Goal: Task Accomplishment & Management: Use online tool/utility

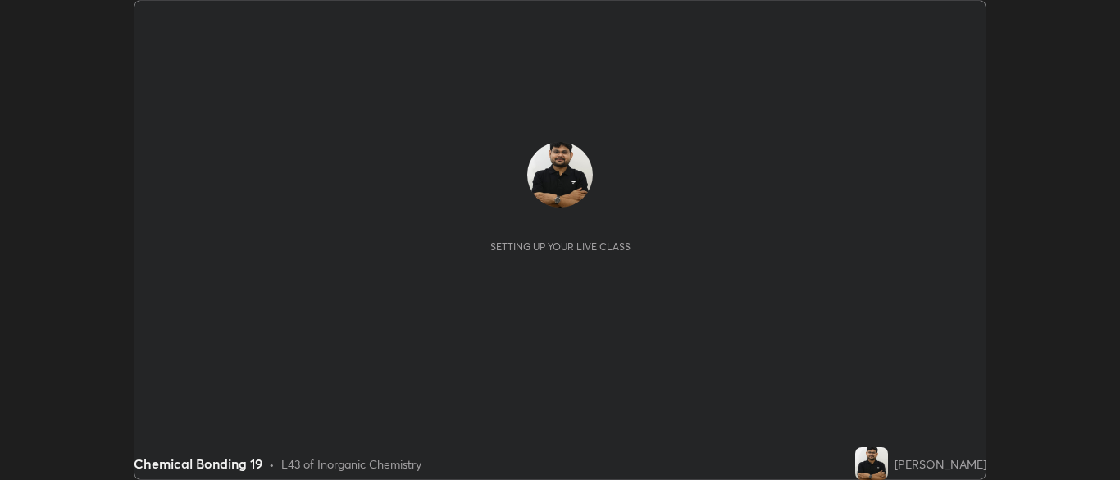
scroll to position [480, 1119]
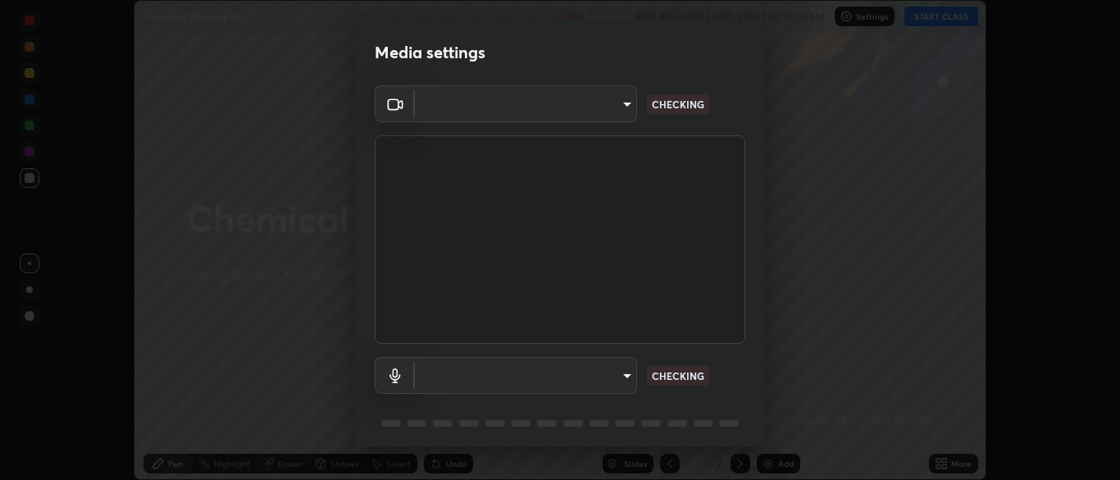
click at [587, 373] on body "Erase all Chemical Bonding 19 Recording WAS SCHEDULED TO START AT 11:00 AM Sett…" at bounding box center [560, 240] width 1120 height 480
type input "cbd69d3ab31666e68bc16f5f2905db6189ec8135df4d15a94e2bba87772e1748"
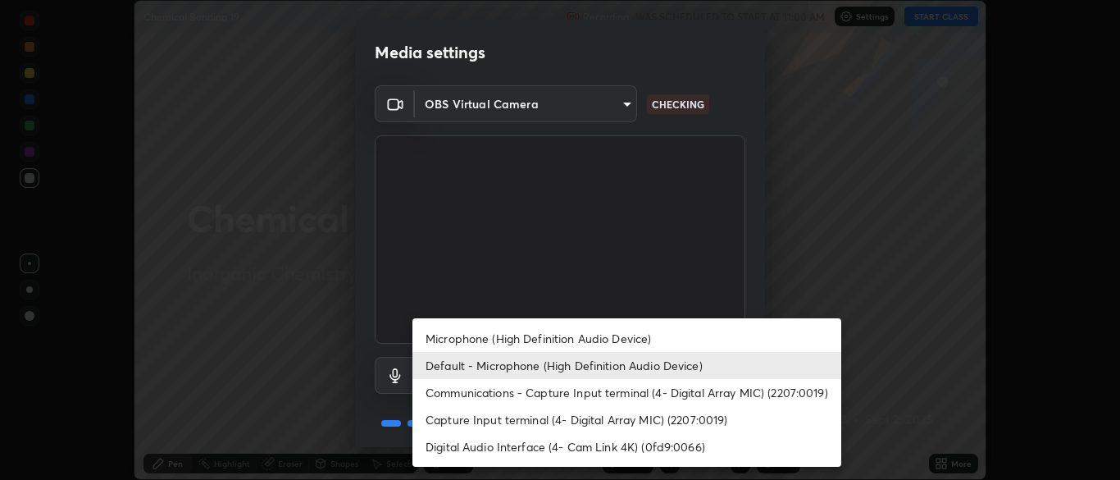
click at [498, 336] on li "Microphone (High Definition Audio Device)" at bounding box center [627, 338] width 429 height 27
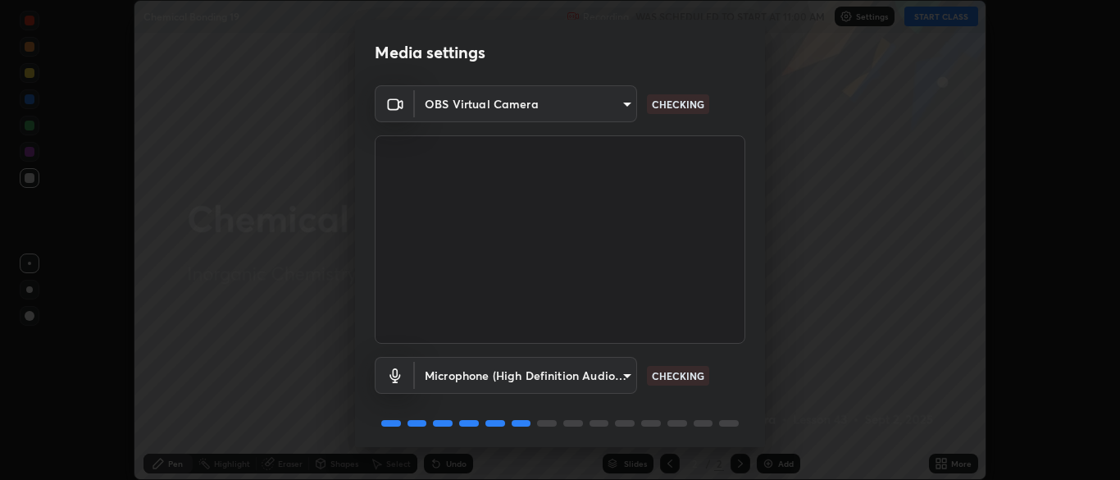
type input "d6614ee05450bf9edd197927043992d8667b66db2a26665f5c5fc73262ebfaa7"
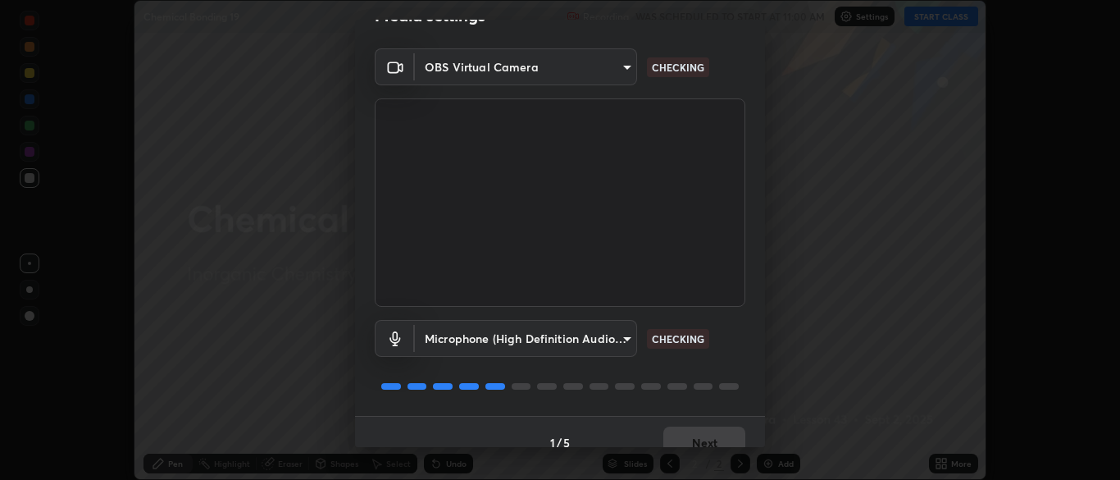
scroll to position [58, 0]
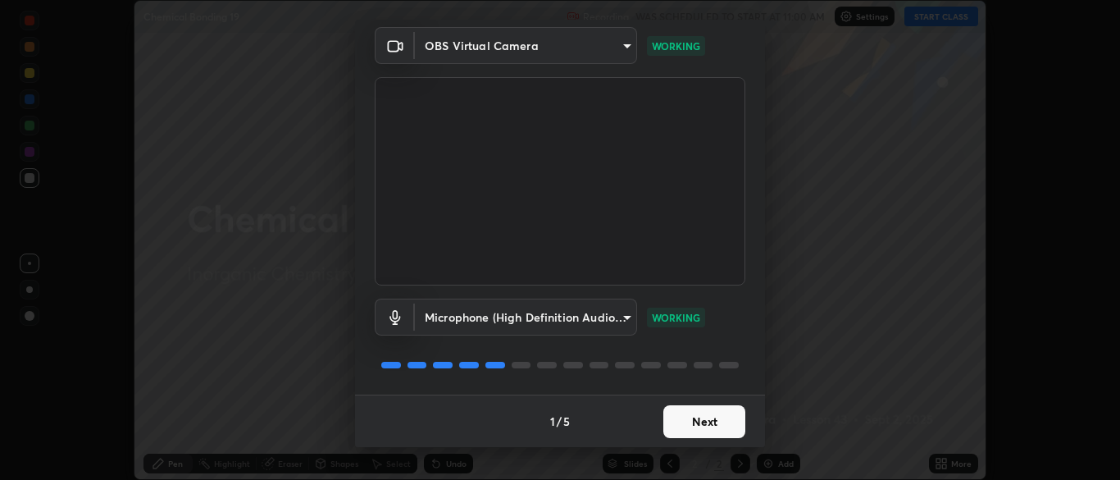
click at [688, 423] on button "Next" at bounding box center [704, 421] width 82 height 33
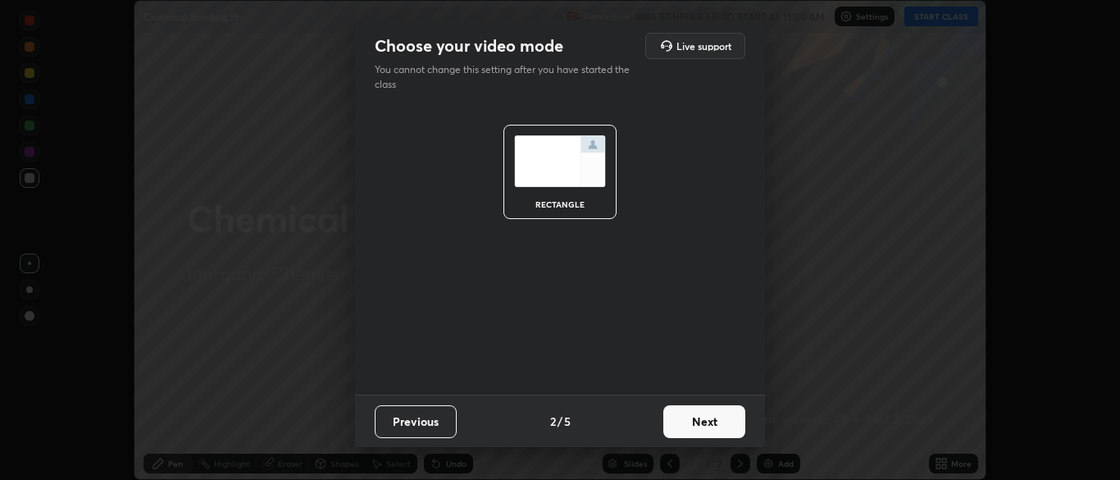
scroll to position [0, 0]
click at [692, 426] on button "Next" at bounding box center [704, 421] width 82 height 33
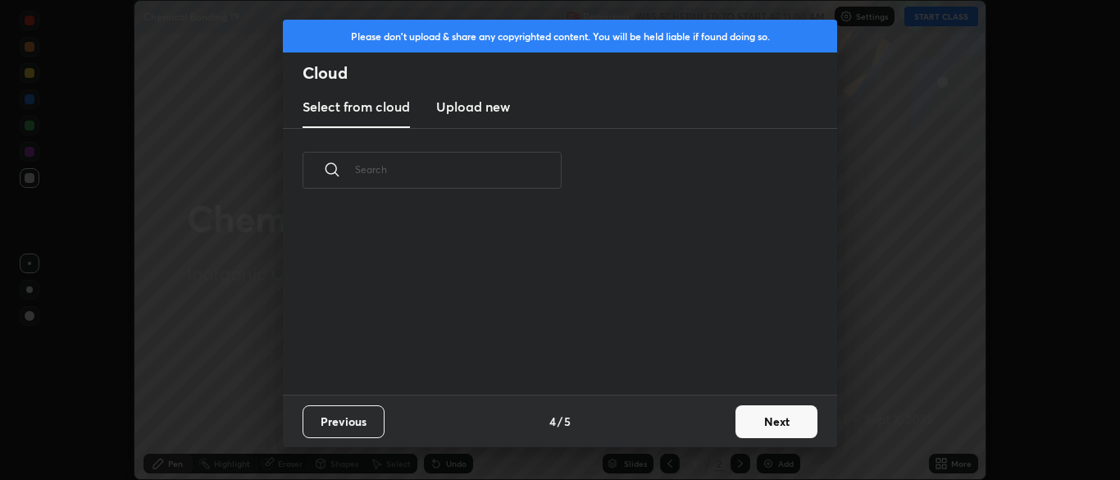
click at [709, 430] on div "Previous 4 / 5 Next" at bounding box center [560, 420] width 554 height 52
click at [790, 431] on button "Next" at bounding box center [777, 421] width 82 height 33
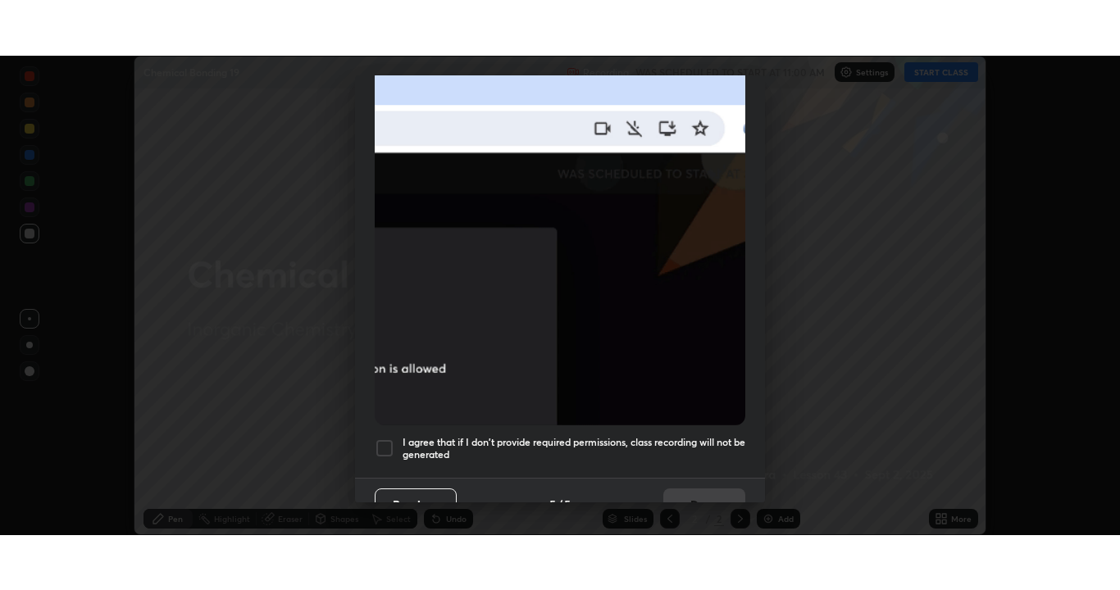
scroll to position [393, 0]
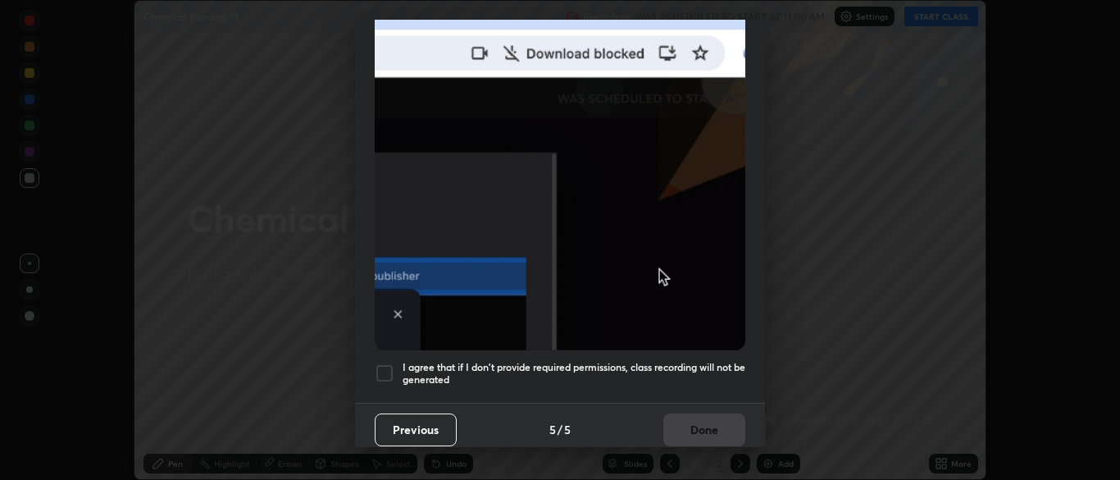
click at [651, 361] on h5 "I agree that if I don't provide required permissions, class recording will not …" at bounding box center [574, 373] width 343 height 25
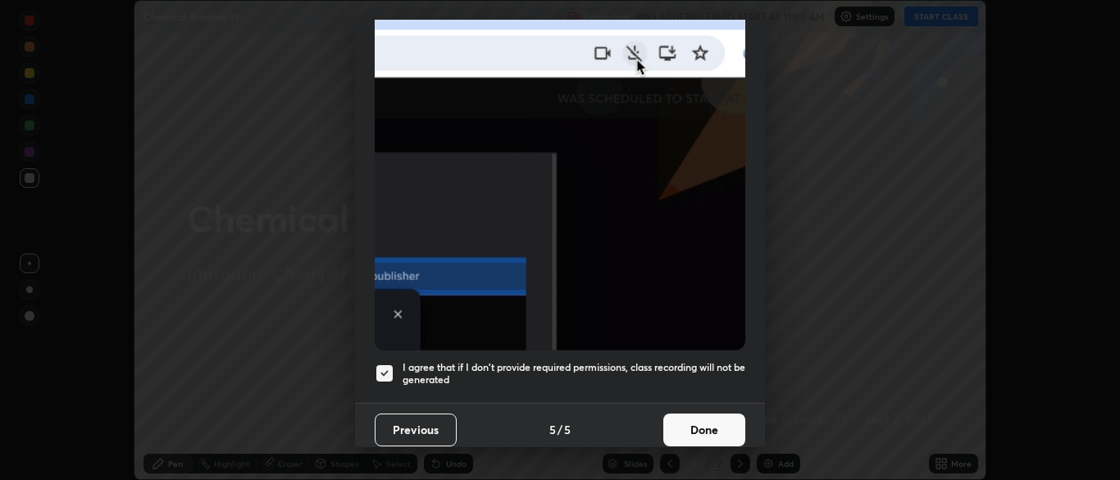
click at [690, 417] on button "Done" at bounding box center [704, 429] width 82 height 33
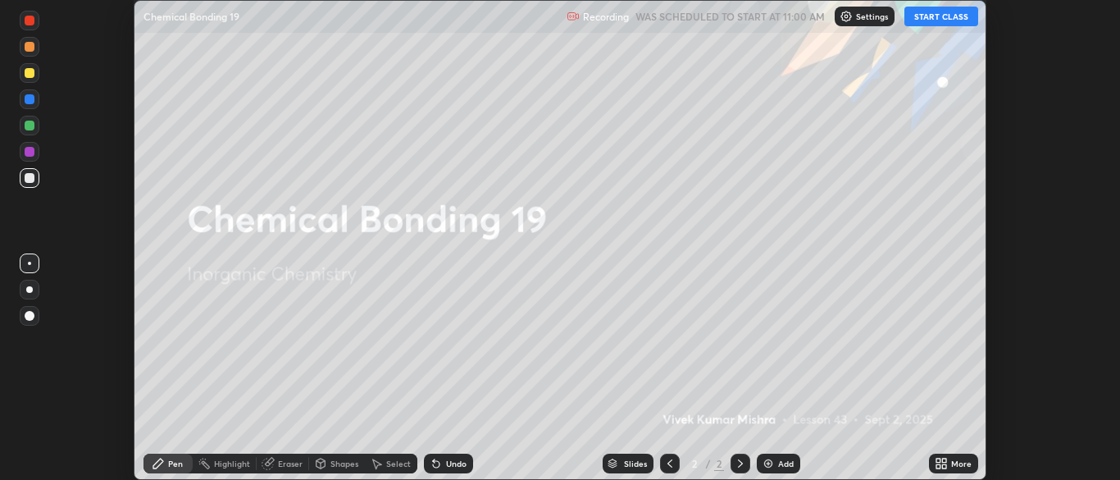
click at [950, 8] on button "START CLASS" at bounding box center [942, 17] width 74 height 20
click at [949, 462] on div "More" at bounding box center [953, 464] width 49 height 20
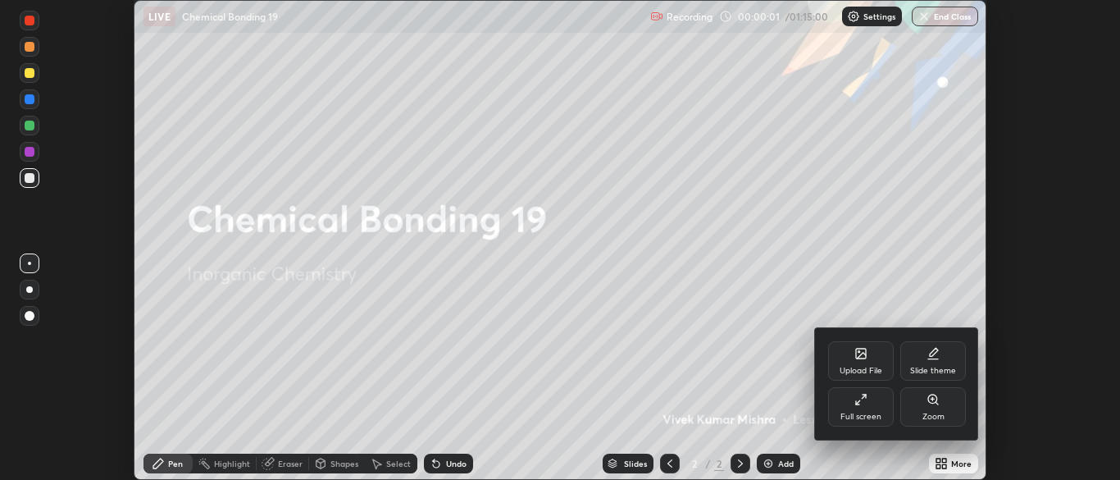
click at [871, 409] on div "Full screen" at bounding box center [861, 406] width 66 height 39
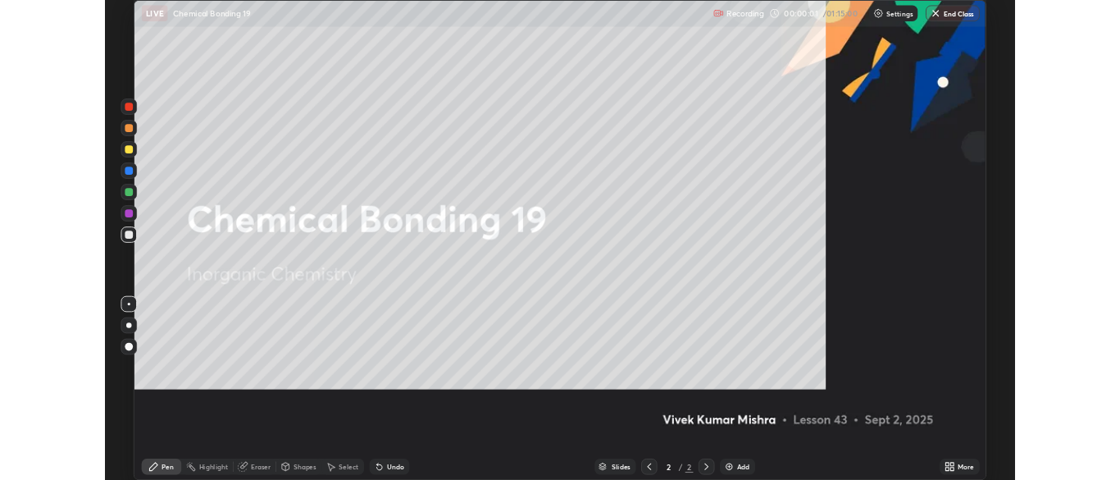
scroll to position [590, 1120]
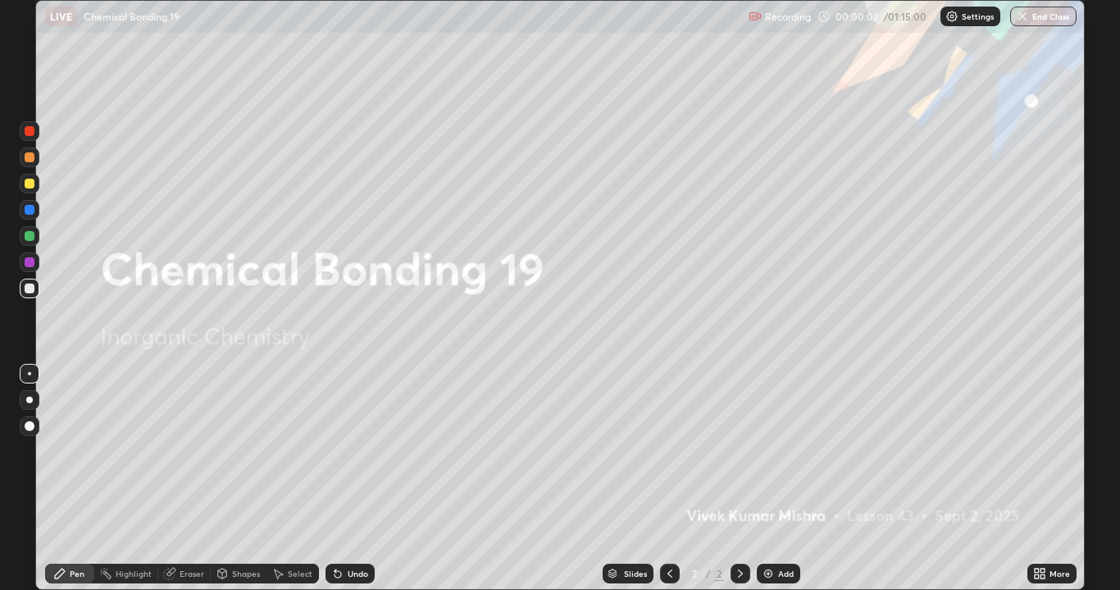
click at [1067, 479] on div "More" at bounding box center [1060, 574] width 21 height 8
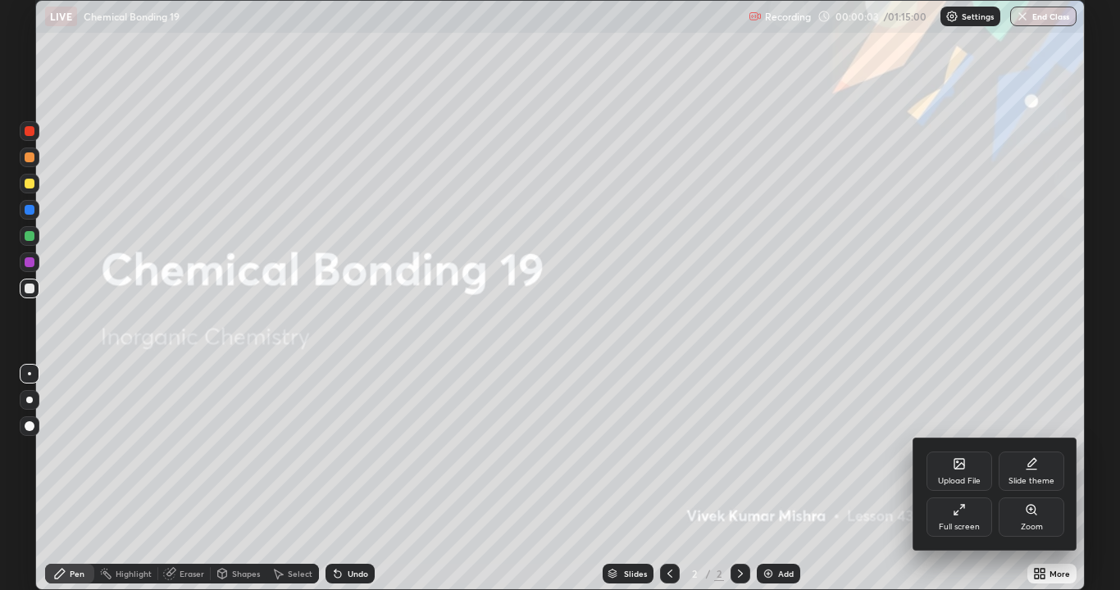
click at [1052, 477] on div "Slide theme" at bounding box center [1032, 481] width 46 height 8
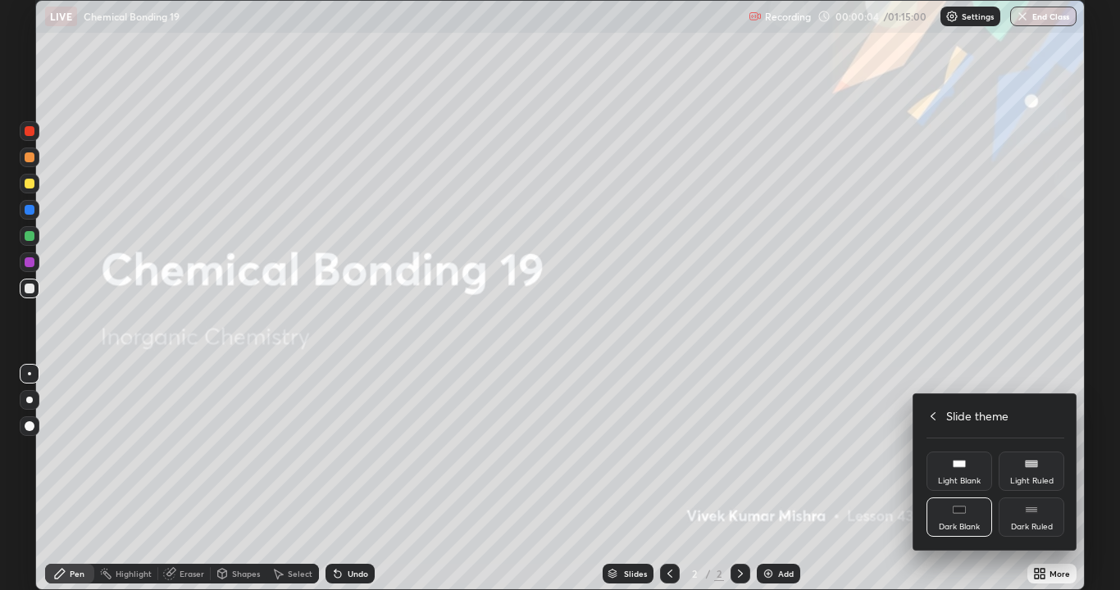
click at [1054, 479] on div "Dark Ruled" at bounding box center [1032, 517] width 66 height 39
click at [936, 416] on icon at bounding box center [933, 416] width 13 height 13
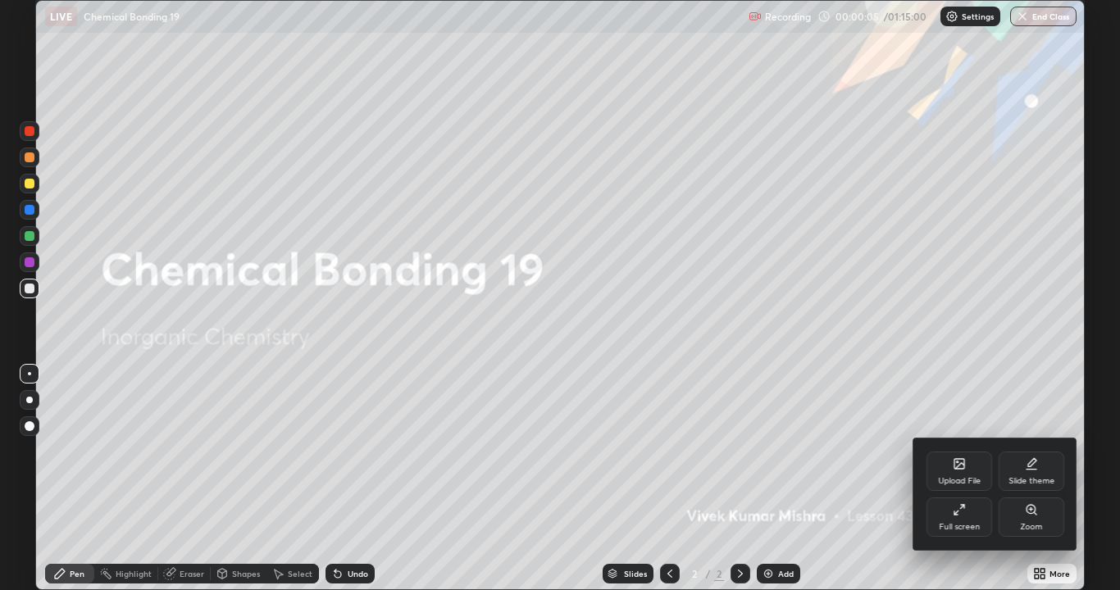
click at [865, 479] on div at bounding box center [560, 295] width 1120 height 590
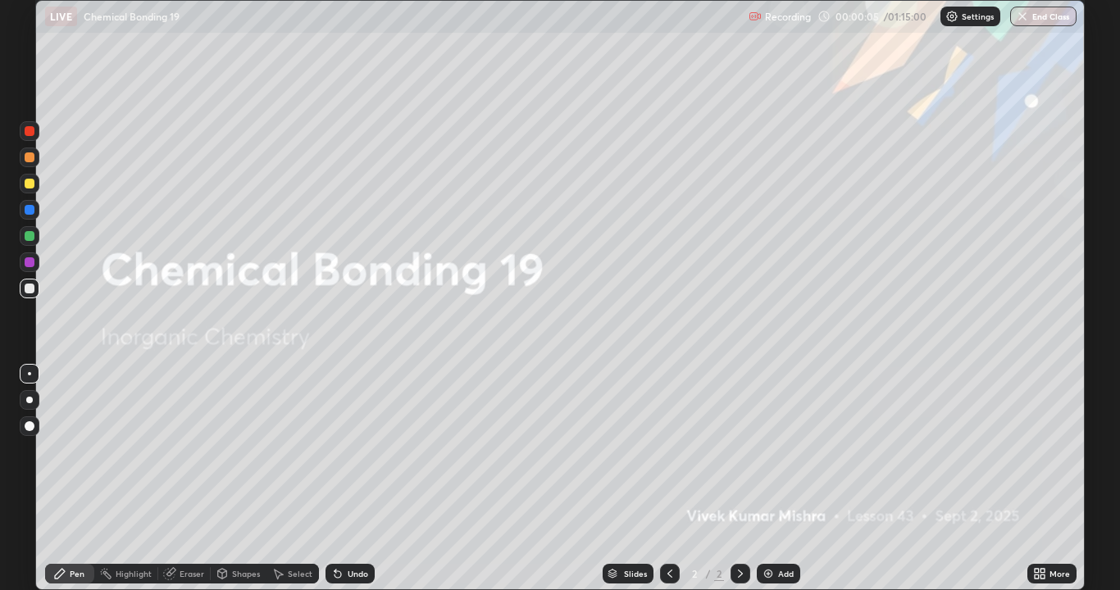
click at [778, 479] on div "Add" at bounding box center [786, 574] width 16 height 8
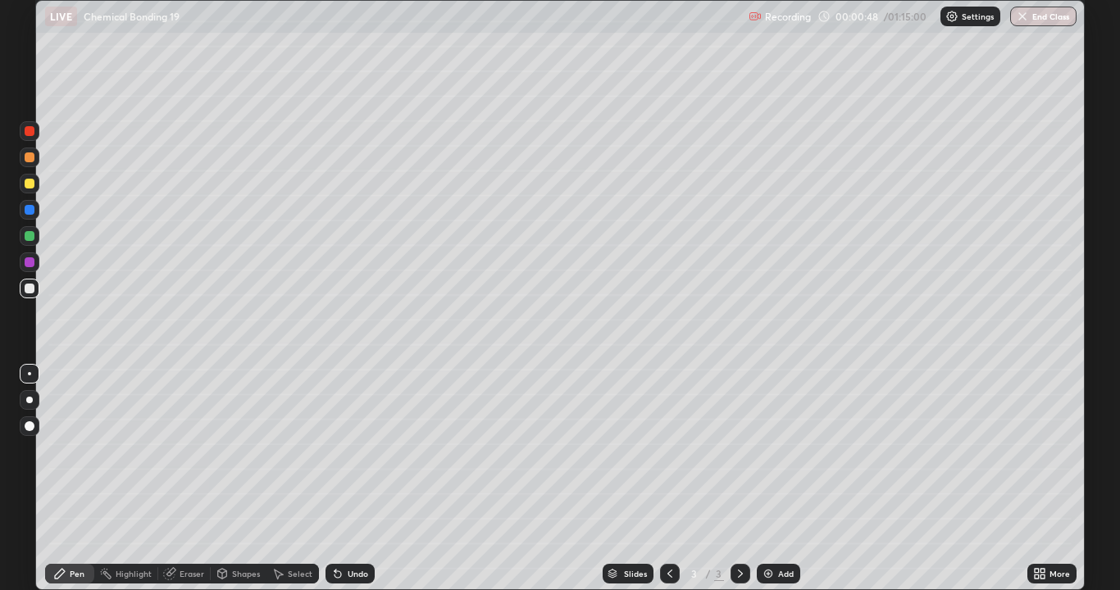
click at [234, 479] on div "Shapes" at bounding box center [239, 574] width 56 height 20
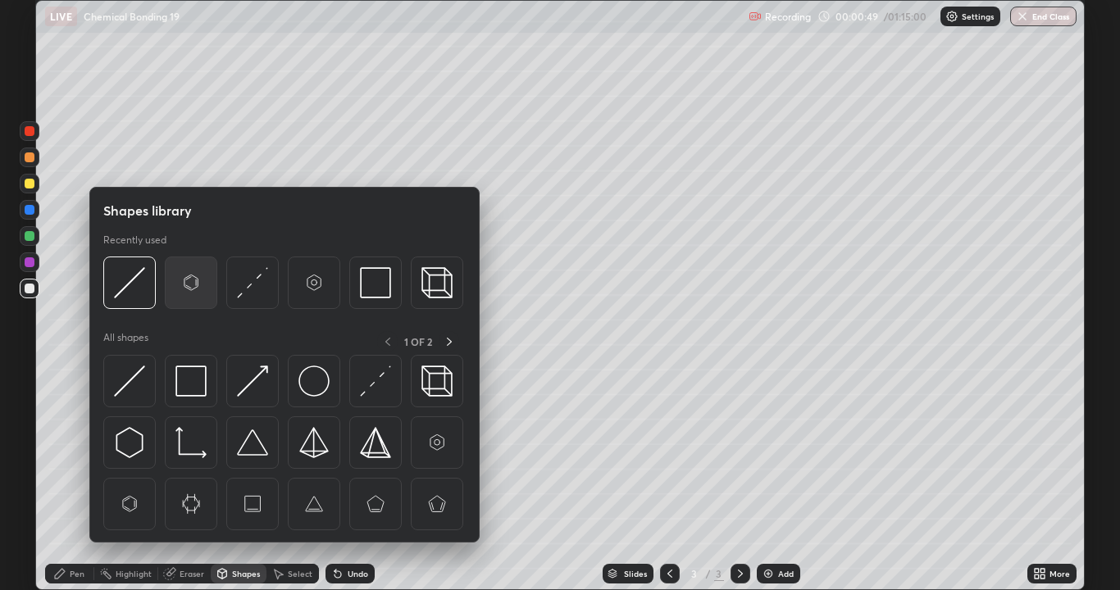
click at [187, 294] on img at bounding box center [190, 282] width 31 height 31
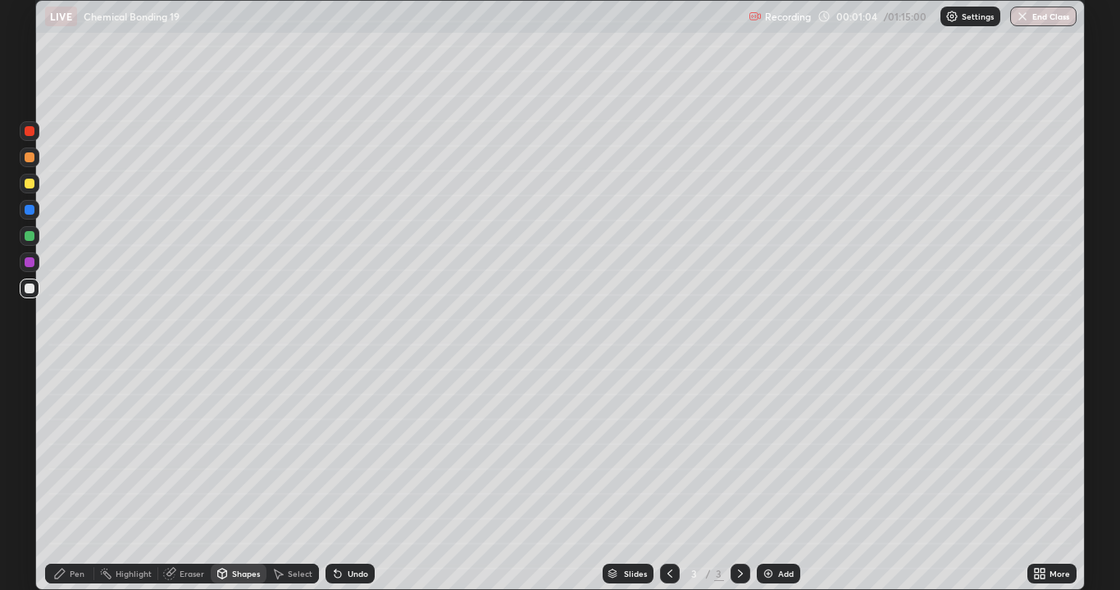
click at [67, 479] on div "Pen" at bounding box center [69, 574] width 49 height 20
click at [31, 239] on div at bounding box center [30, 236] width 10 height 10
click at [26, 261] on div at bounding box center [30, 263] width 10 height 10
click at [32, 130] on div at bounding box center [30, 131] width 10 height 10
click at [780, 479] on div "Add" at bounding box center [786, 574] width 16 height 8
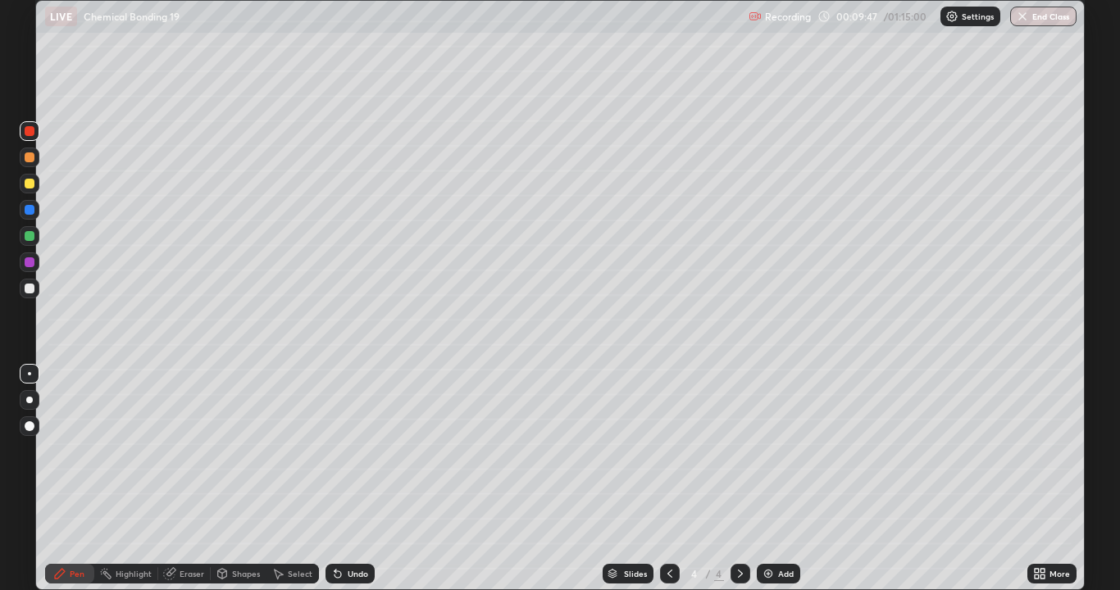
click at [30, 184] on div at bounding box center [30, 184] width 10 height 10
click at [295, 479] on div "Select" at bounding box center [300, 574] width 25 height 8
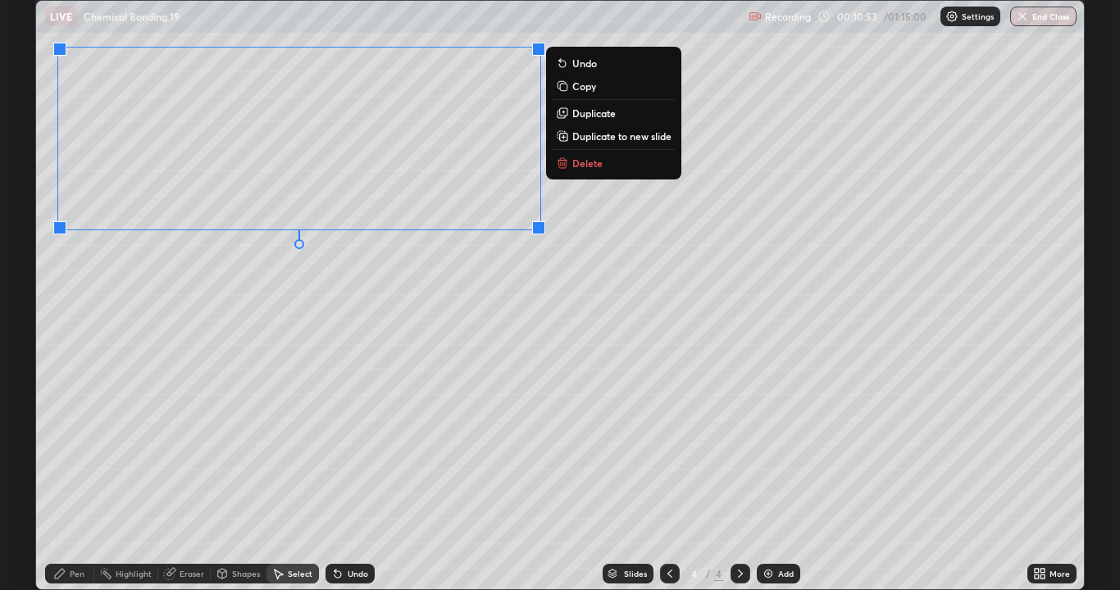
click at [65, 479] on icon at bounding box center [60, 574] width 10 height 10
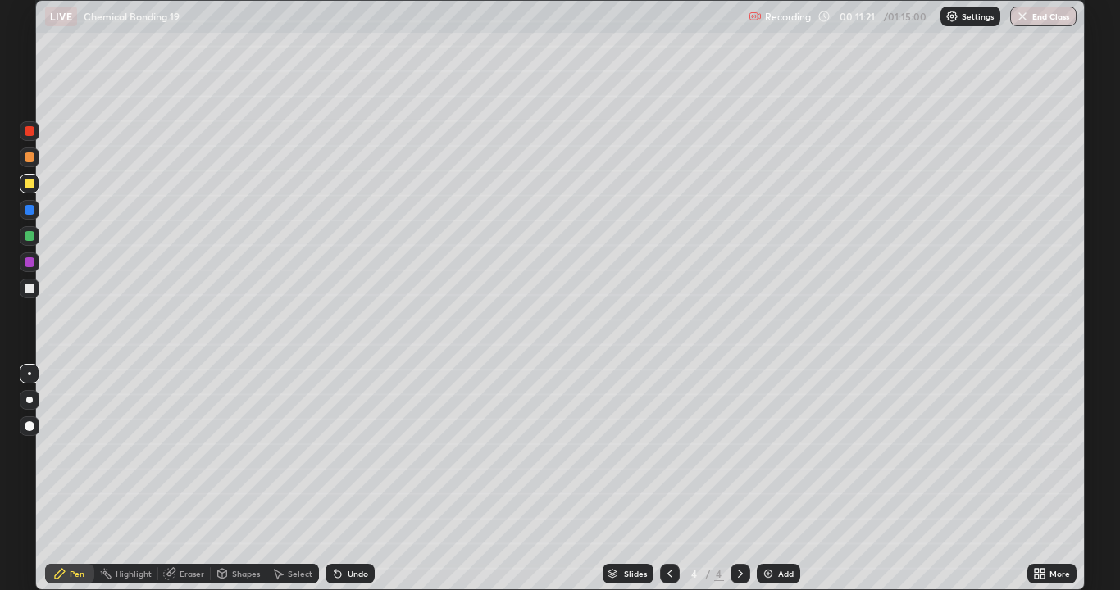
click at [23, 264] on div at bounding box center [30, 263] width 20 height 20
click at [28, 132] on div at bounding box center [30, 131] width 10 height 10
click at [348, 479] on div "Undo" at bounding box center [358, 574] width 21 height 8
click at [351, 479] on div "Undo" at bounding box center [350, 574] width 49 height 20
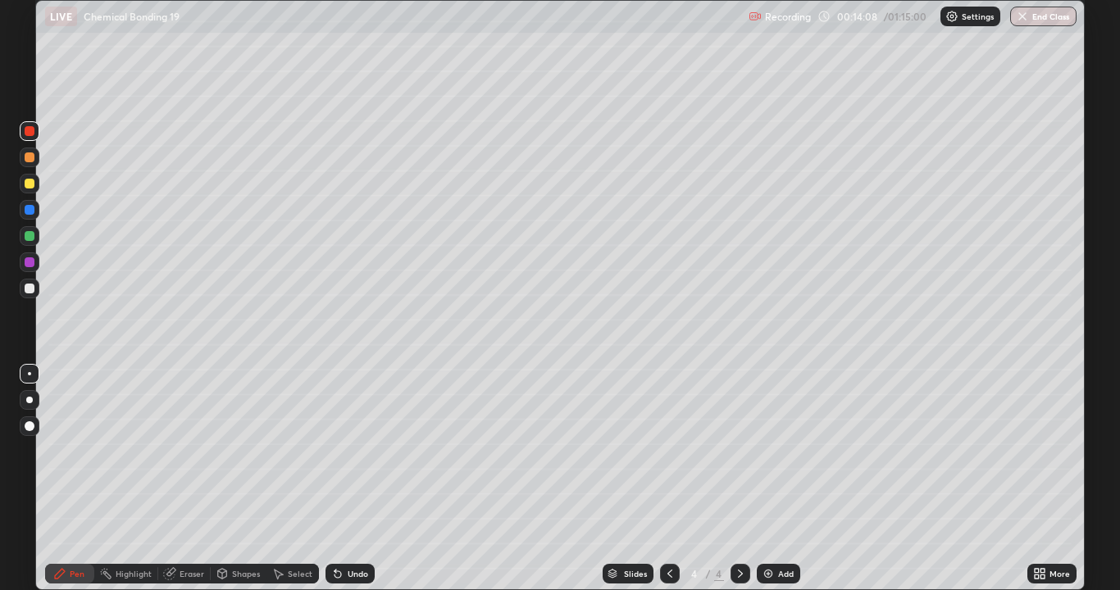
click at [348, 479] on div "Undo" at bounding box center [358, 574] width 21 height 8
click at [350, 479] on div "Undo" at bounding box center [358, 574] width 21 height 8
click at [335, 479] on icon at bounding box center [338, 575] width 7 height 7
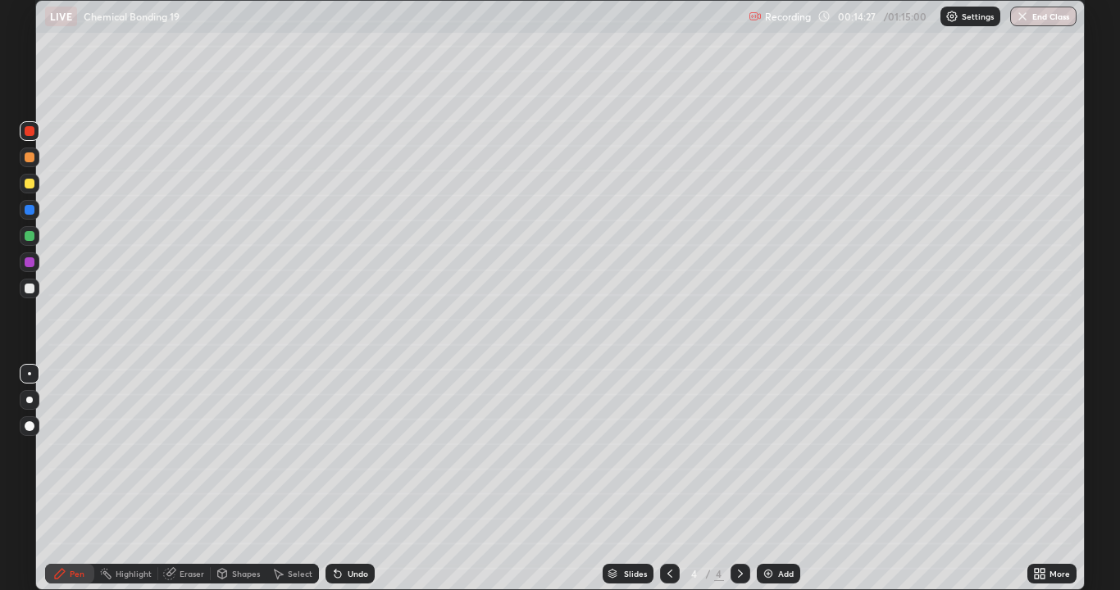
click at [26, 237] on div at bounding box center [30, 236] width 10 height 10
click at [788, 479] on div "Add" at bounding box center [786, 574] width 16 height 8
click at [27, 262] on div at bounding box center [30, 263] width 10 height 10
click at [765, 479] on img at bounding box center [768, 573] width 13 height 13
click at [289, 479] on div "Select" at bounding box center [300, 574] width 25 height 8
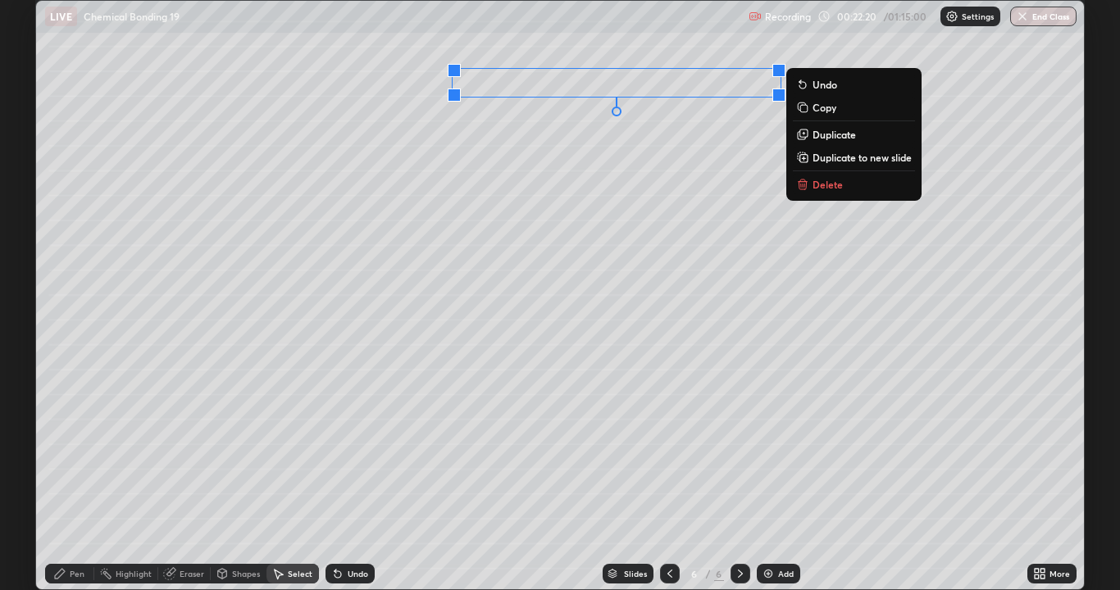
click at [57, 479] on icon at bounding box center [59, 573] width 13 height 13
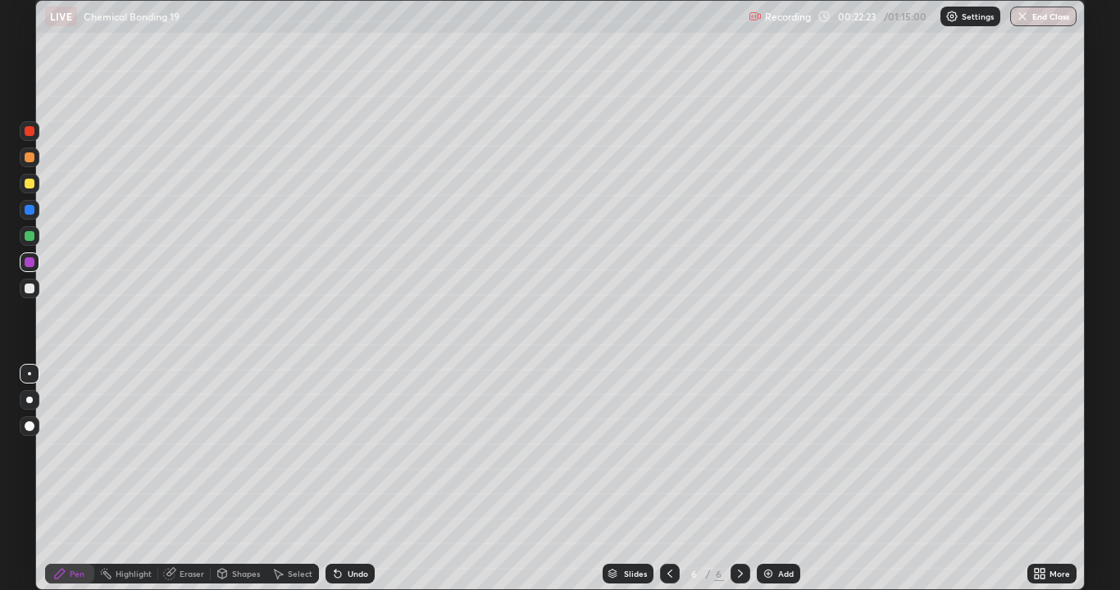
click at [30, 237] on div at bounding box center [30, 236] width 10 height 10
click at [27, 289] on div at bounding box center [30, 289] width 10 height 10
click at [24, 237] on div at bounding box center [30, 236] width 20 height 20
click at [29, 160] on div at bounding box center [30, 158] width 10 height 10
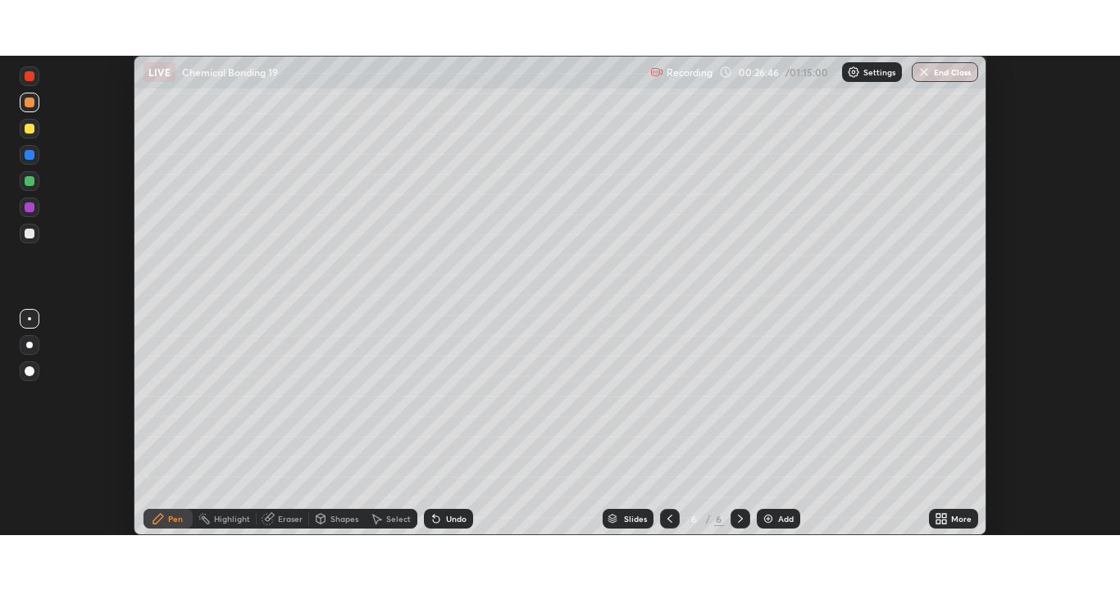
scroll to position [81529, 80888]
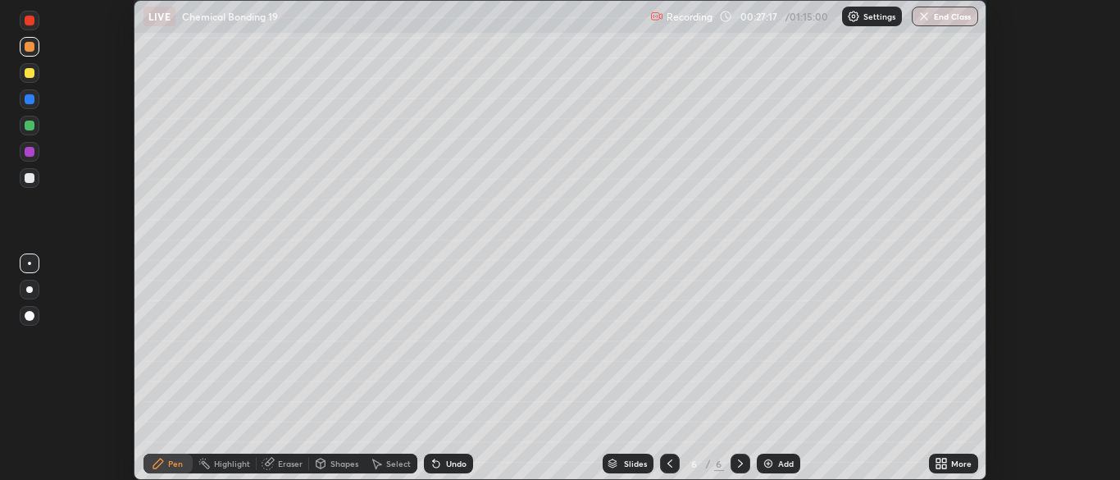
click at [956, 463] on div "More" at bounding box center [961, 463] width 21 height 8
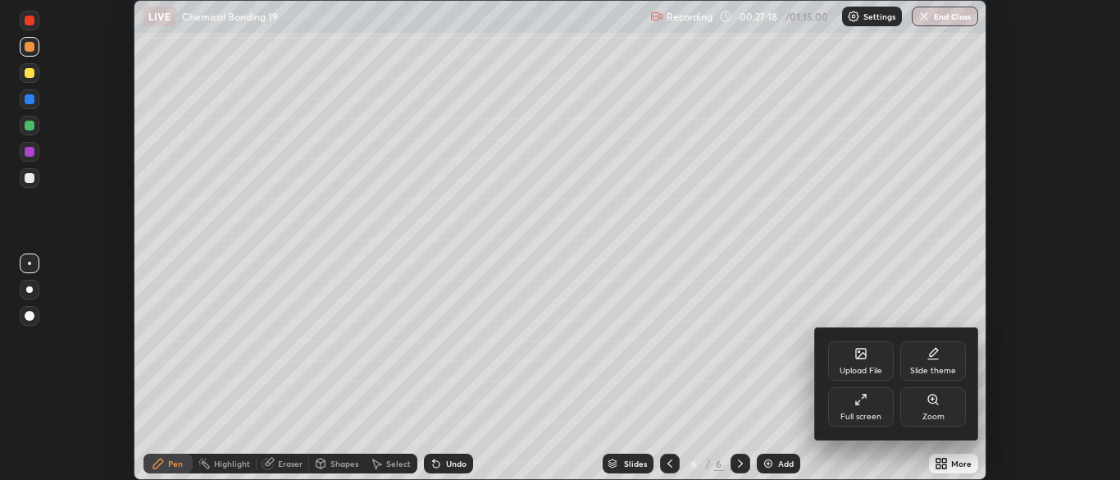
click at [865, 414] on div "Full screen" at bounding box center [861, 417] width 41 height 8
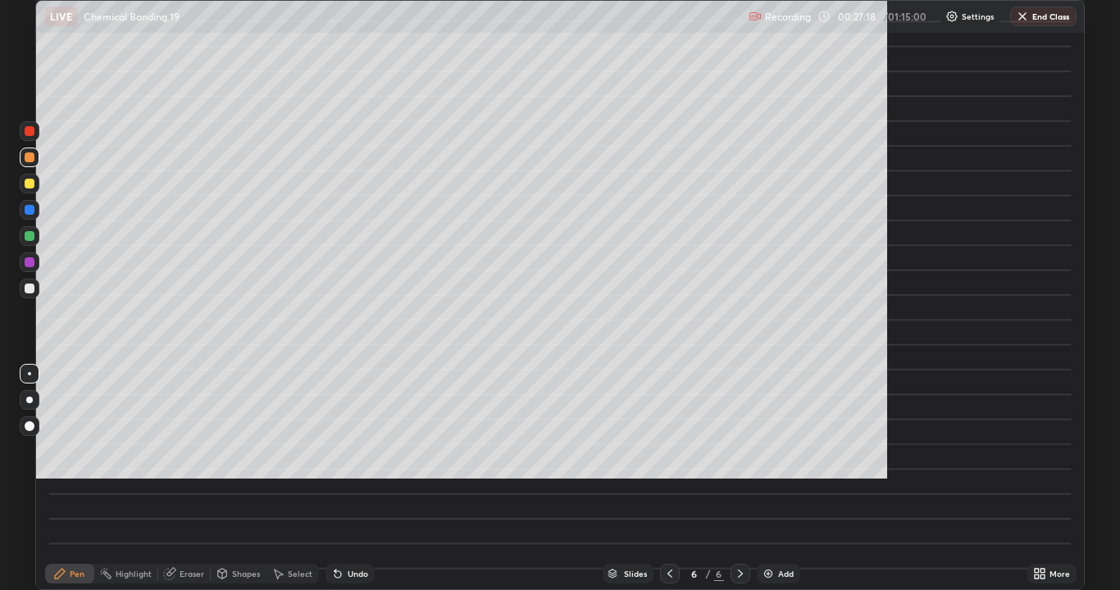
scroll to position [590, 1120]
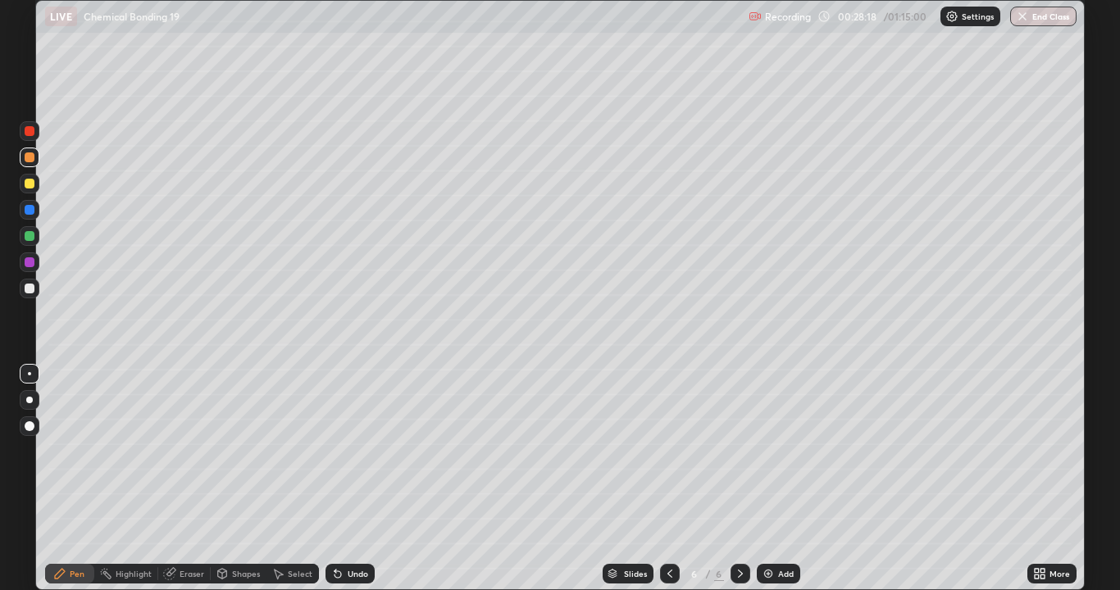
click at [1042, 479] on icon at bounding box center [1043, 577] width 4 height 4
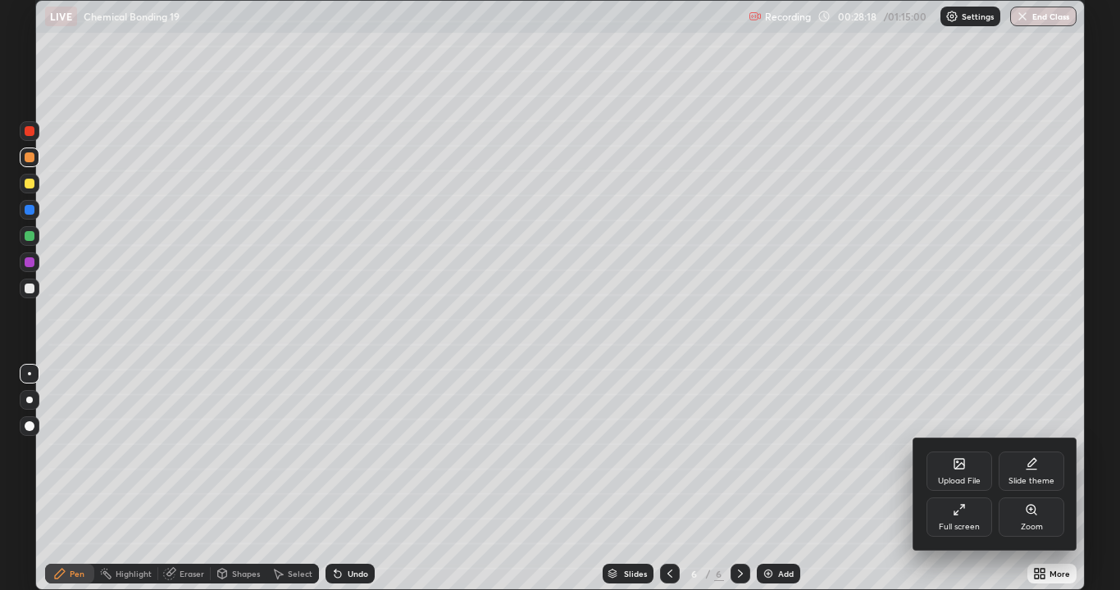
click at [1038, 479] on div "Zoom" at bounding box center [1032, 527] width 22 height 8
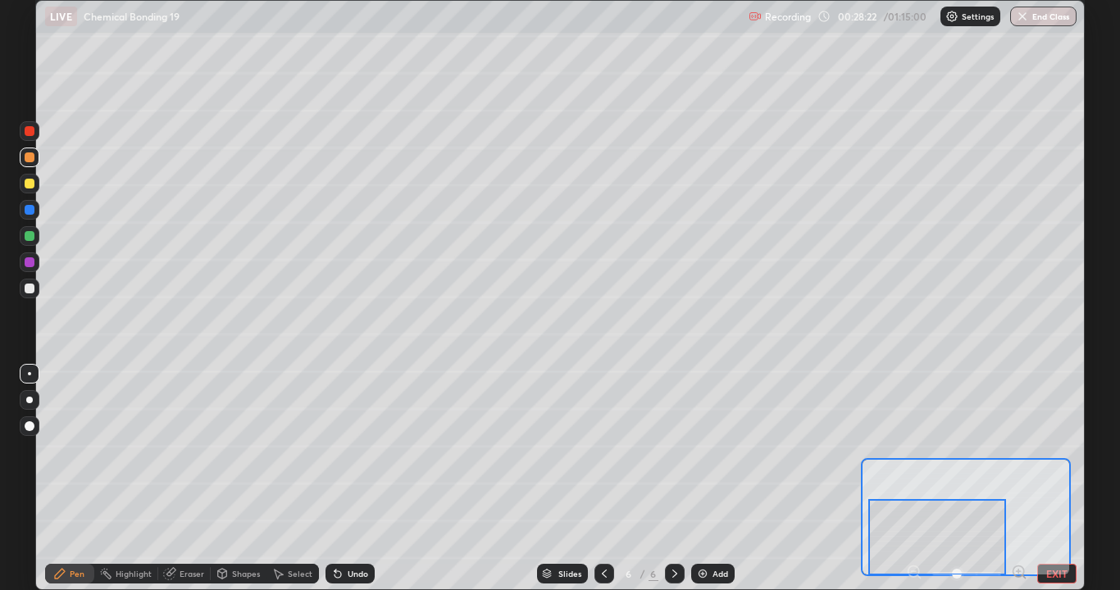
click at [21, 286] on div at bounding box center [30, 289] width 20 height 20
click at [1071, 479] on button "EXIT" at bounding box center [1056, 574] width 39 height 20
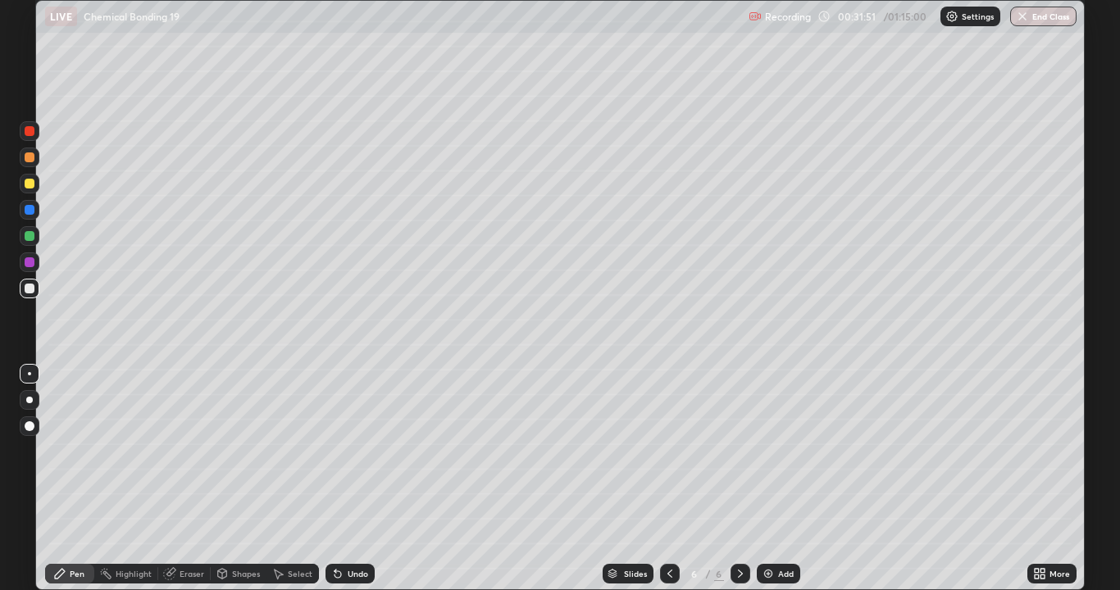
click at [786, 479] on div "Add" at bounding box center [778, 574] width 43 height 20
click at [30, 140] on div at bounding box center [30, 131] width 20 height 20
click at [778, 479] on div "Add" at bounding box center [786, 574] width 16 height 8
click at [357, 479] on div "Undo" at bounding box center [358, 574] width 21 height 8
click at [787, 479] on div "Add" at bounding box center [786, 574] width 16 height 8
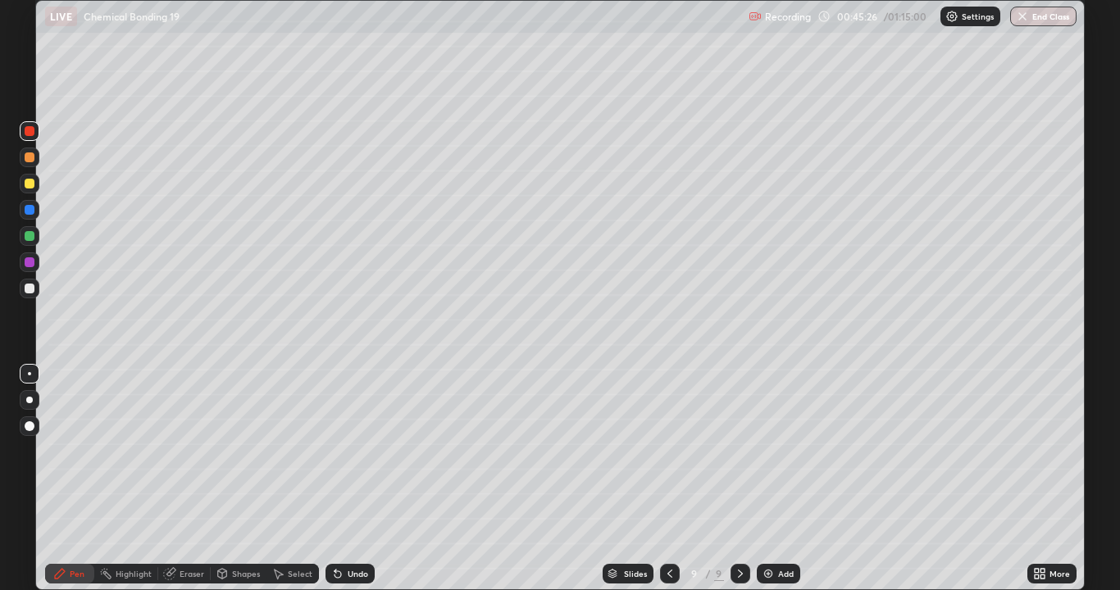
click at [29, 188] on div at bounding box center [30, 184] width 10 height 10
click at [26, 293] on div at bounding box center [30, 289] width 10 height 10
click at [30, 233] on div at bounding box center [30, 236] width 10 height 10
click at [30, 288] on div at bounding box center [30, 289] width 10 height 10
click at [30, 243] on div at bounding box center [30, 236] width 20 height 20
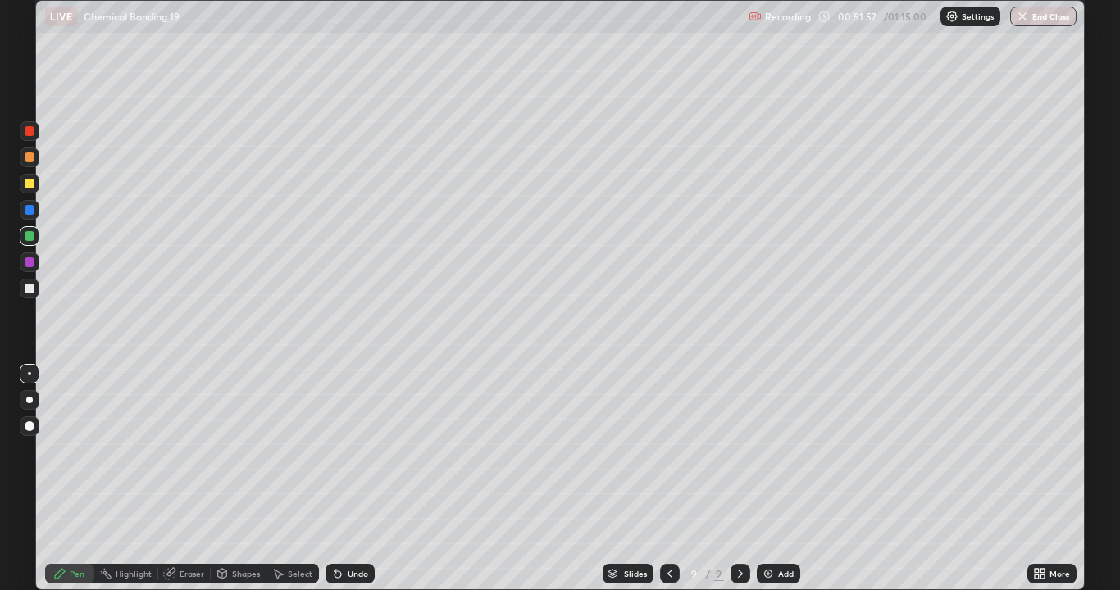
click at [294, 479] on div "Select" at bounding box center [300, 574] width 25 height 8
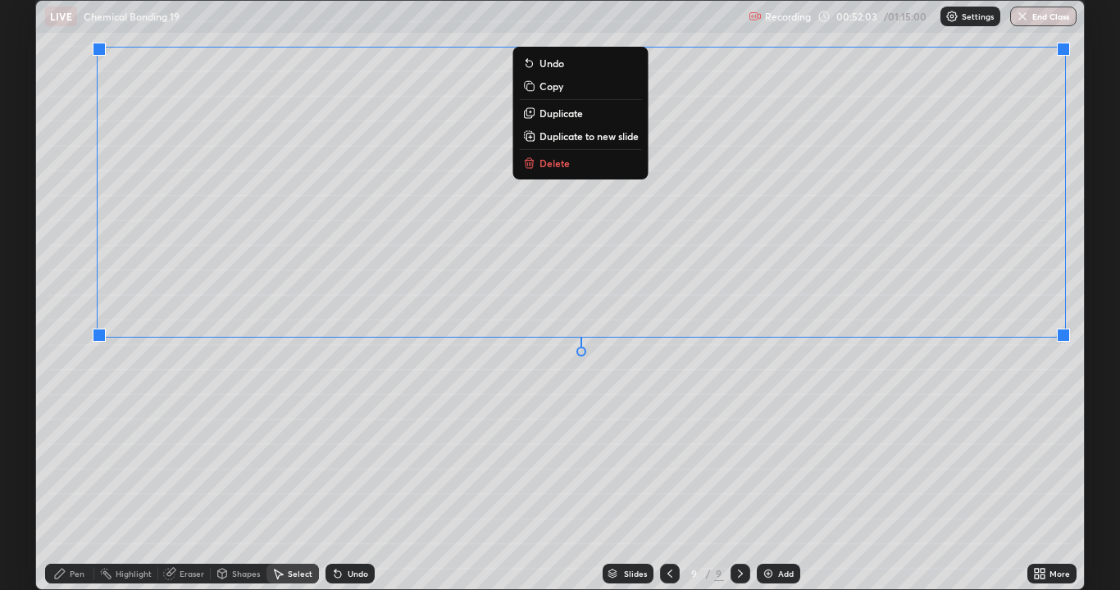
click at [991, 439] on div "0 ° Undo Copy Duplicate Duplicate to new slide Delete" at bounding box center [560, 295] width 1048 height 589
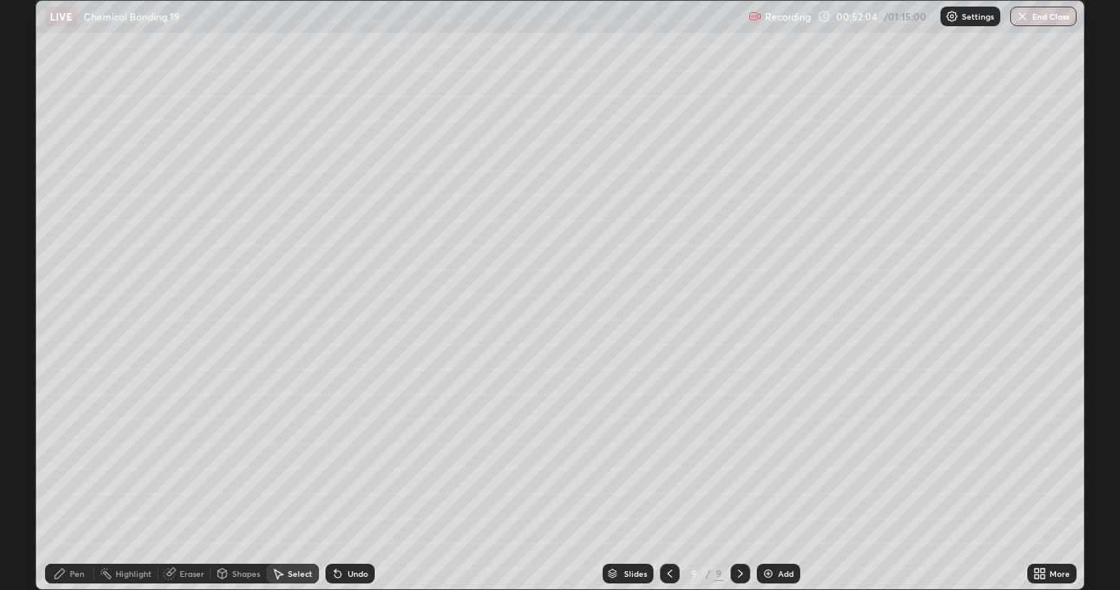
click at [71, 479] on div "Pen" at bounding box center [69, 574] width 49 height 20
click at [29, 291] on div at bounding box center [30, 289] width 10 height 10
click at [25, 265] on div at bounding box center [30, 263] width 10 height 10
click at [30, 185] on div at bounding box center [30, 184] width 10 height 10
click at [340, 479] on div "Undo" at bounding box center [350, 574] width 49 height 20
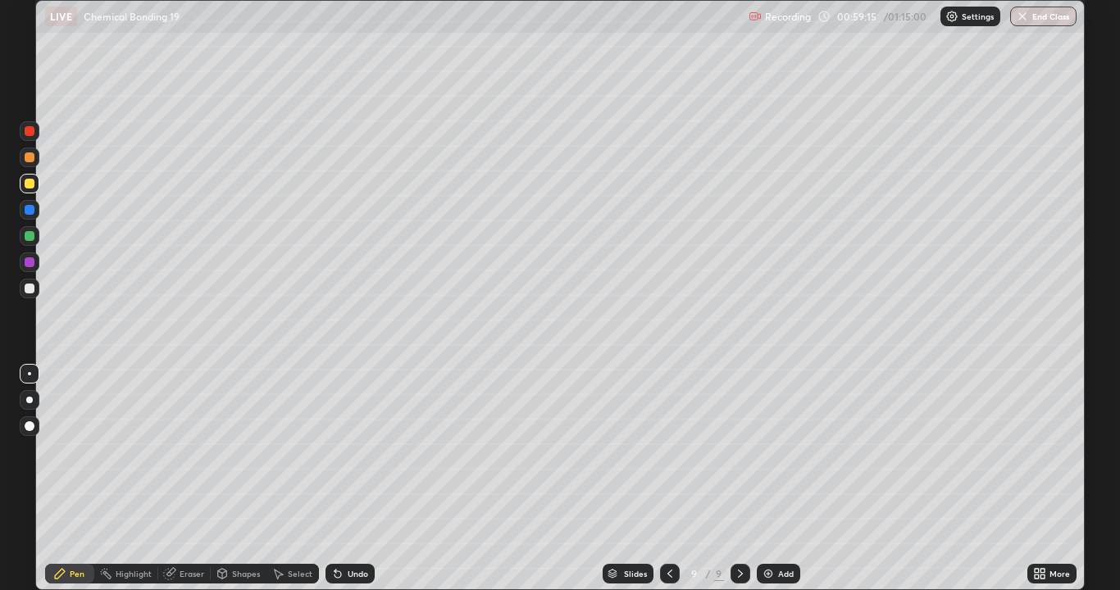
click at [1060, 479] on div "More" at bounding box center [1060, 574] width 21 height 8
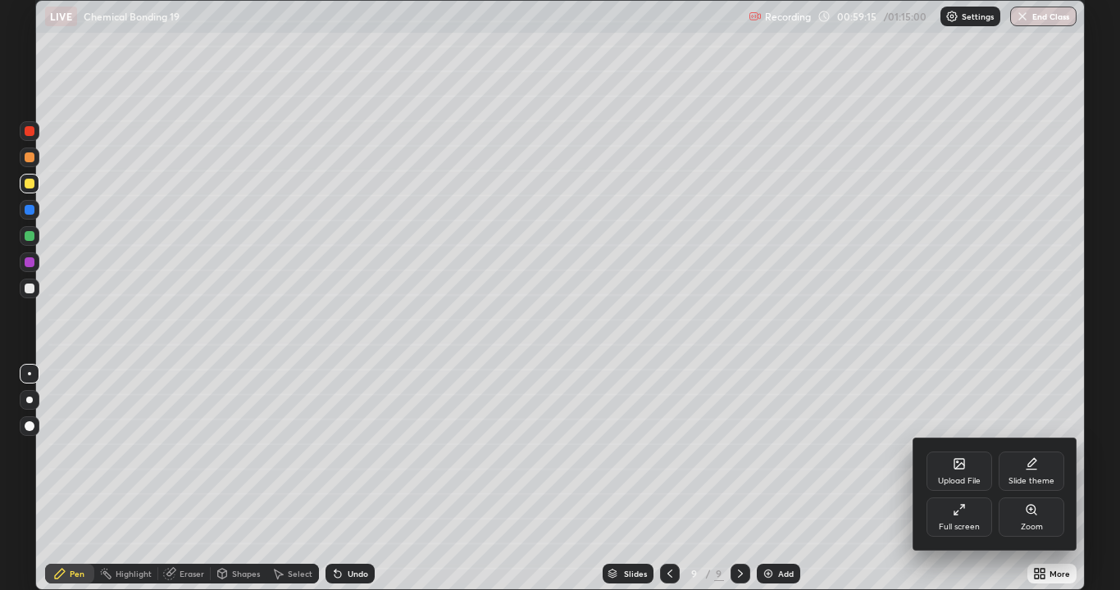
click at [1051, 479] on div "Zoom" at bounding box center [1032, 517] width 66 height 39
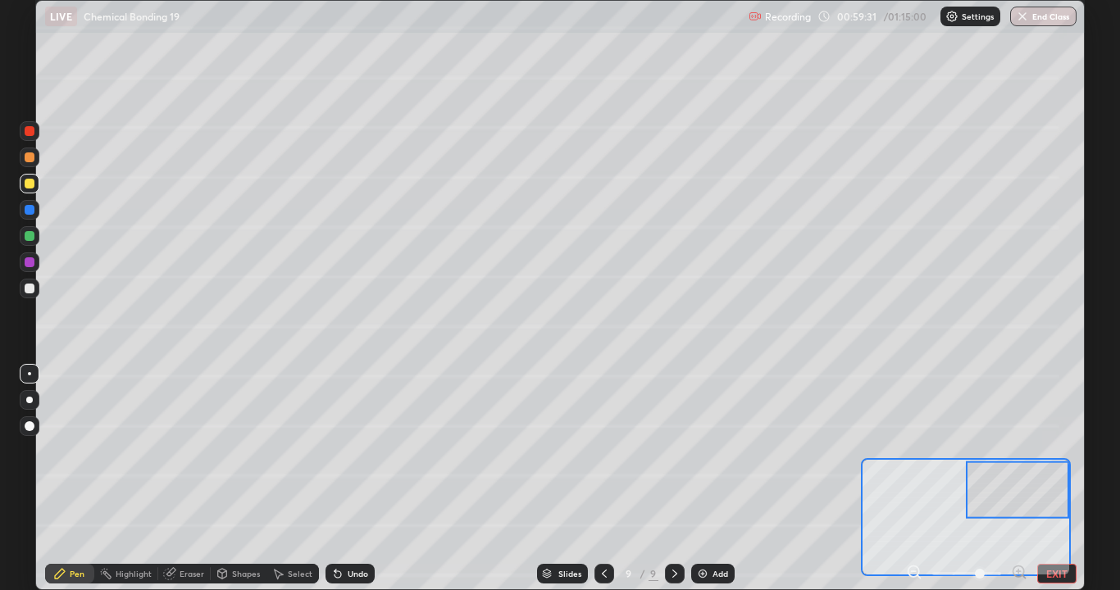
click at [25, 234] on div at bounding box center [30, 236] width 10 height 10
click at [25, 258] on div at bounding box center [30, 263] width 10 height 10
click at [913, 479] on icon at bounding box center [914, 572] width 16 height 16
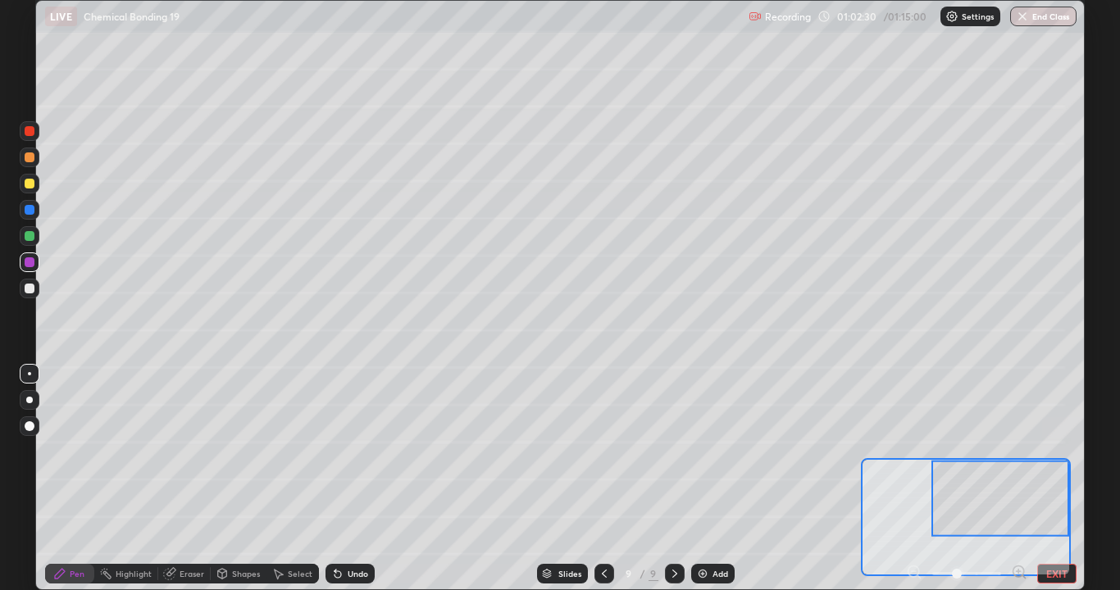
click at [913, 479] on div at bounding box center [966, 574] width 121 height 20
click at [1055, 479] on button "EXIT" at bounding box center [1056, 574] width 39 height 20
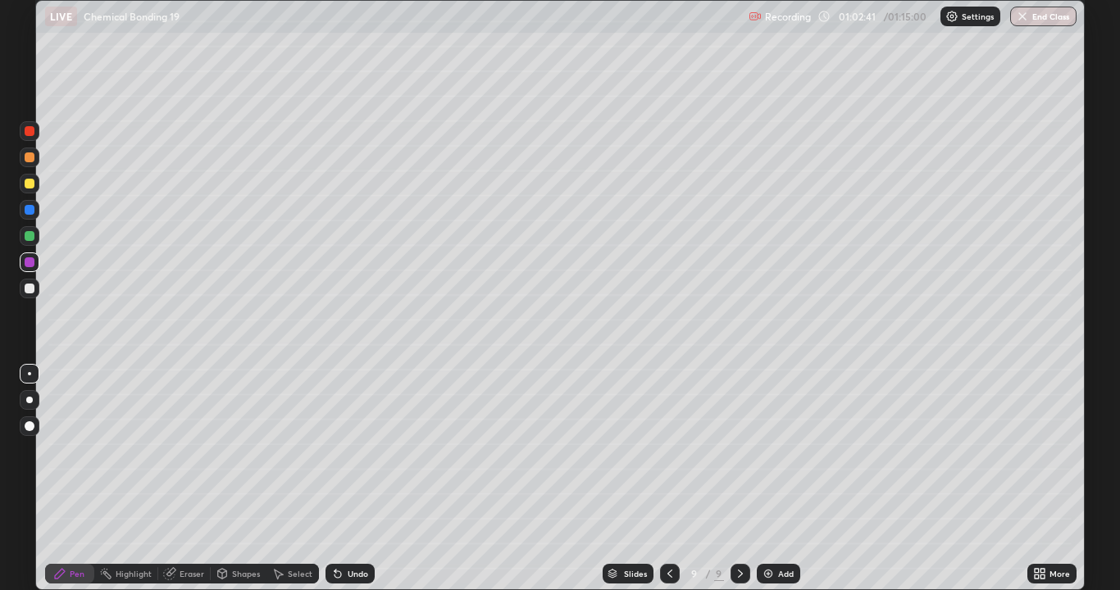
click at [778, 479] on div "Add" at bounding box center [786, 574] width 16 height 8
click at [27, 159] on div at bounding box center [30, 158] width 10 height 10
click at [30, 289] on div at bounding box center [30, 289] width 10 height 10
click at [21, 130] on div at bounding box center [30, 131] width 20 height 20
click at [25, 182] on div at bounding box center [30, 184] width 10 height 10
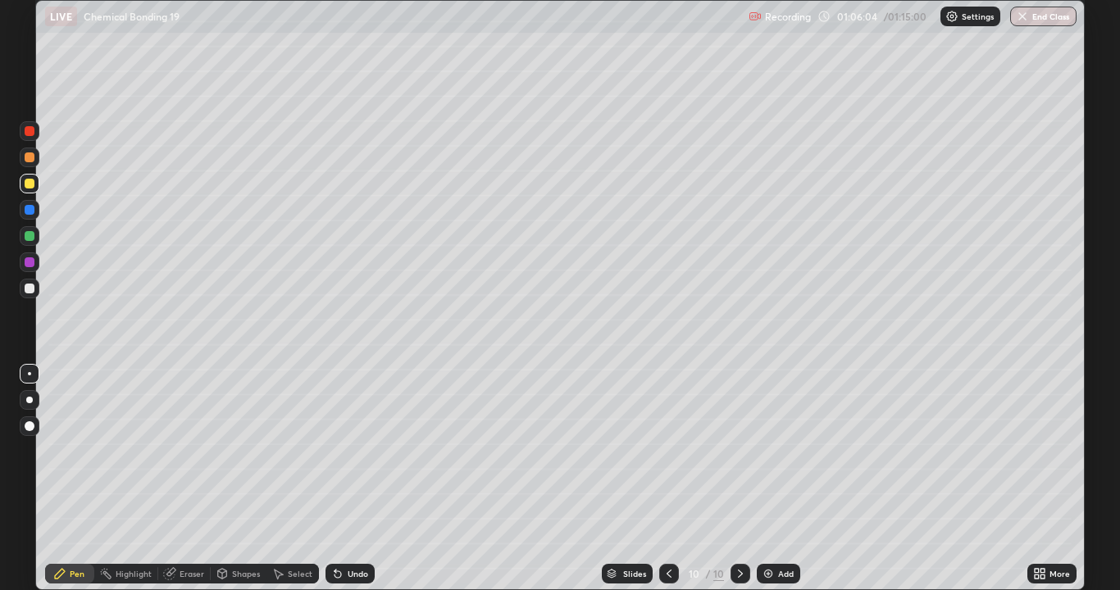
click at [23, 261] on div at bounding box center [30, 263] width 20 height 20
click at [1035, 11] on button "End Class" at bounding box center [1044, 17] width 65 height 20
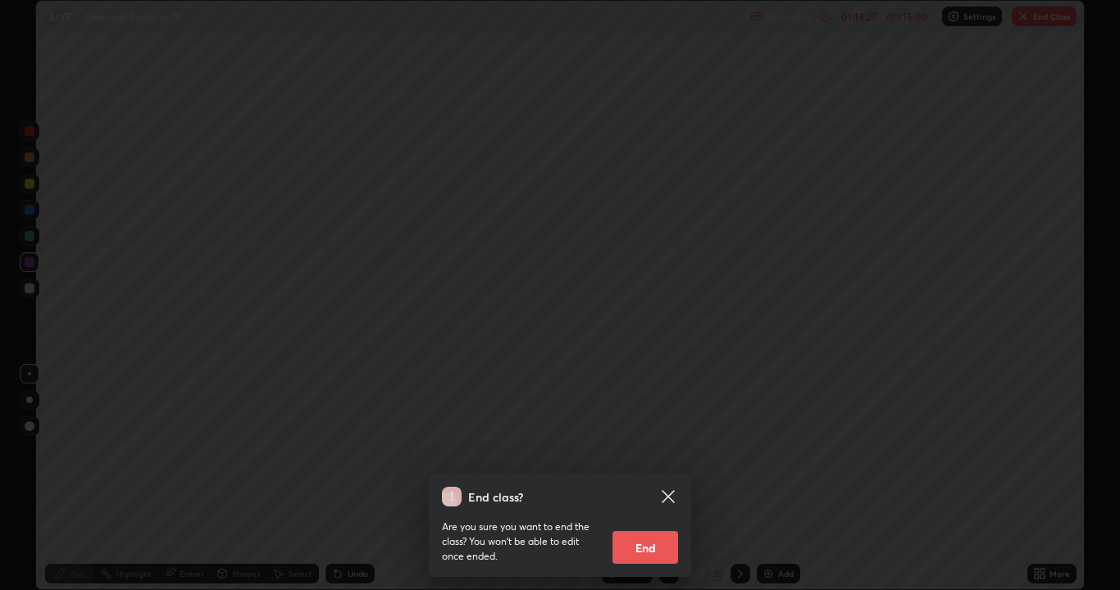
click at [621, 479] on button "End" at bounding box center [646, 547] width 66 height 33
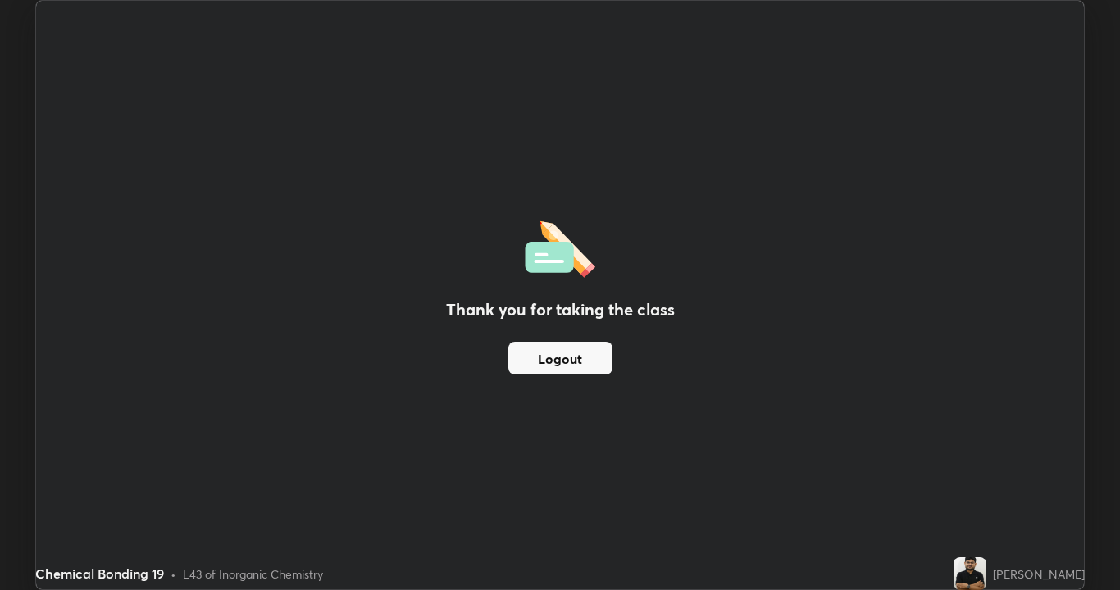
click at [546, 364] on button "Logout" at bounding box center [560, 358] width 104 height 33
